Goal: Transaction & Acquisition: Purchase product/service

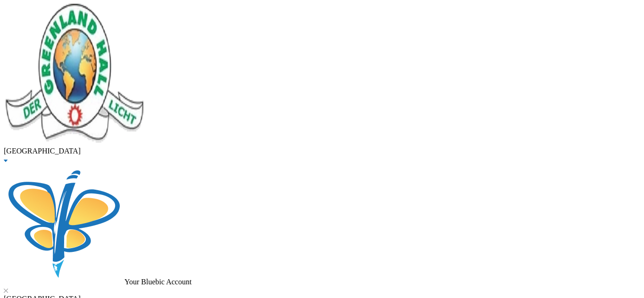
scroll to position [28, 0]
drag, startPoint x: 187, startPoint y: 71, endPoint x: 71, endPoint y: 83, distance: 117.0
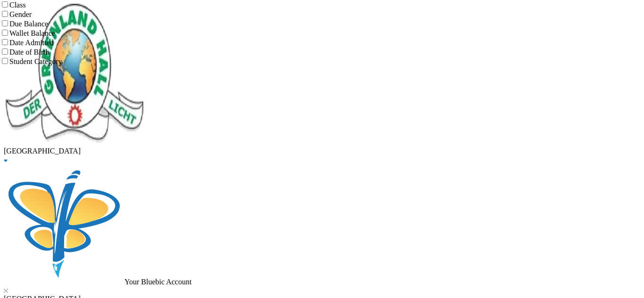
type input "Aladesida"
drag, startPoint x: 635, startPoint y: 127, endPoint x: 635, endPoint y: 155, distance: 28.3
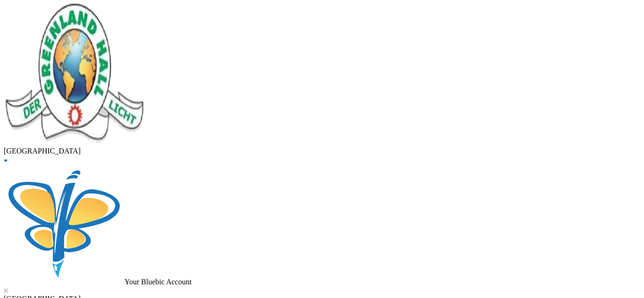
checkbox input "true"
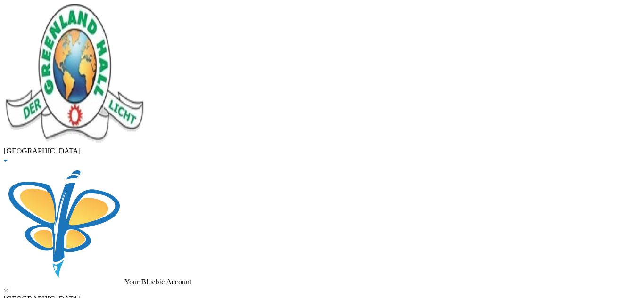
type input "20000"
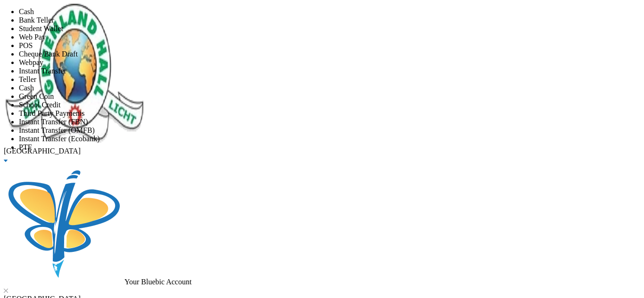
click at [264, 75] on li "Instant Transfer" at bounding box center [331, 71] width 625 height 8
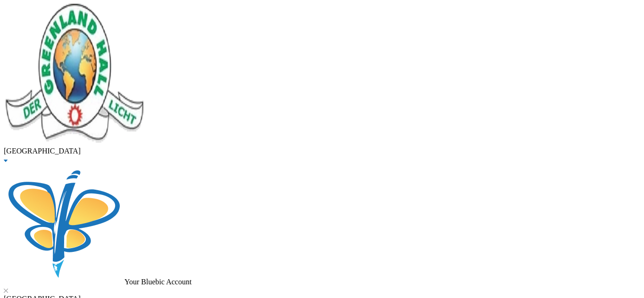
scroll to position [60, 0]
type input "[DATE]"
